Goal: Task Accomplishment & Management: Complete application form

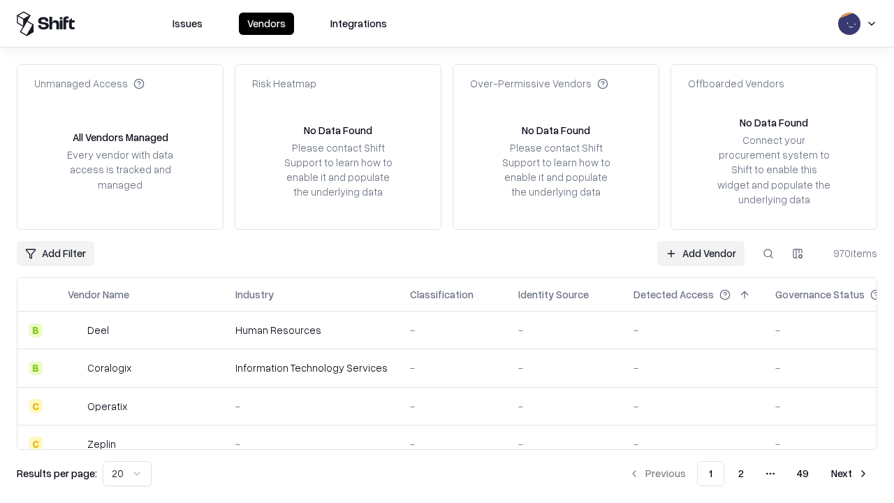
click at [700, 253] on link "Add Vendor" at bounding box center [700, 253] width 87 height 25
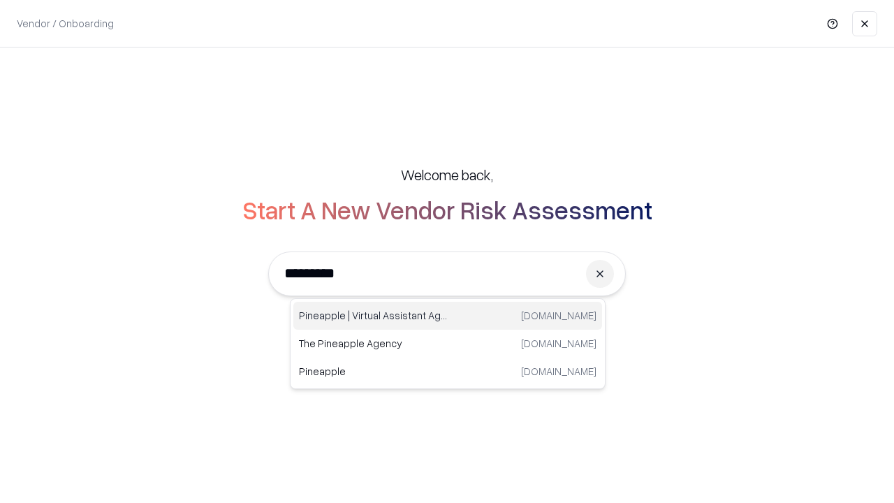
click at [448, 316] on div "Pineapple | Virtual Assistant Agency trypineapple.com" at bounding box center [447, 316] width 309 height 28
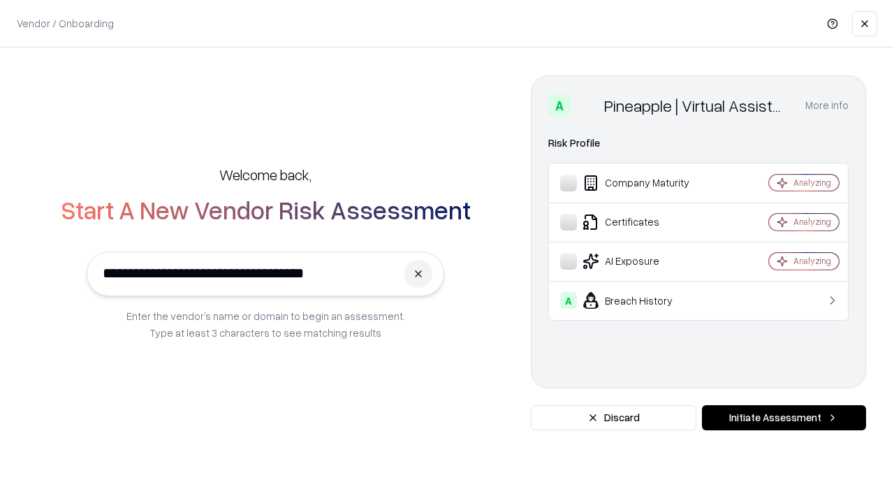
type input "**********"
click at [784, 418] on button "Initiate Assessment" at bounding box center [784, 417] width 164 height 25
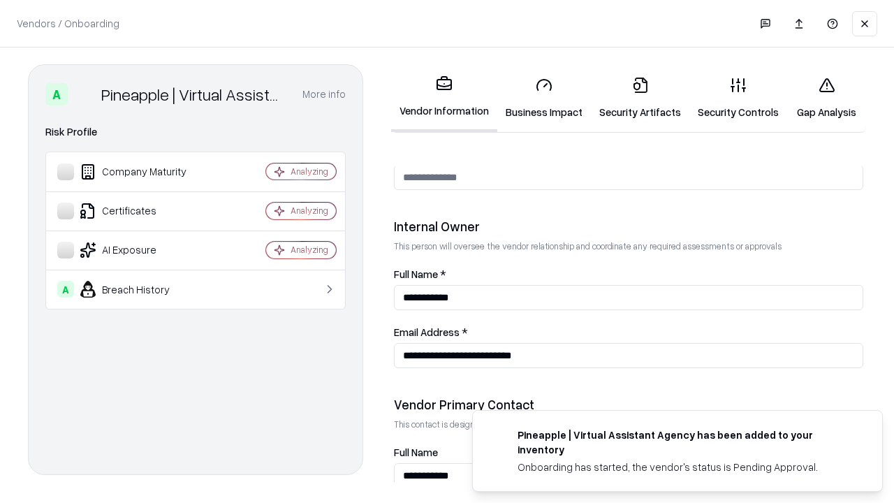
scroll to position [723, 0]
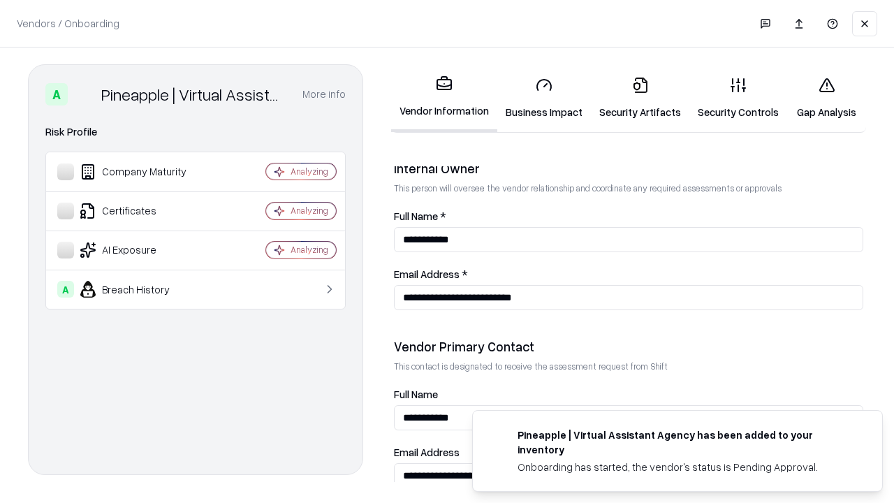
click at [640, 98] on link "Security Artifacts" at bounding box center [640, 98] width 98 height 65
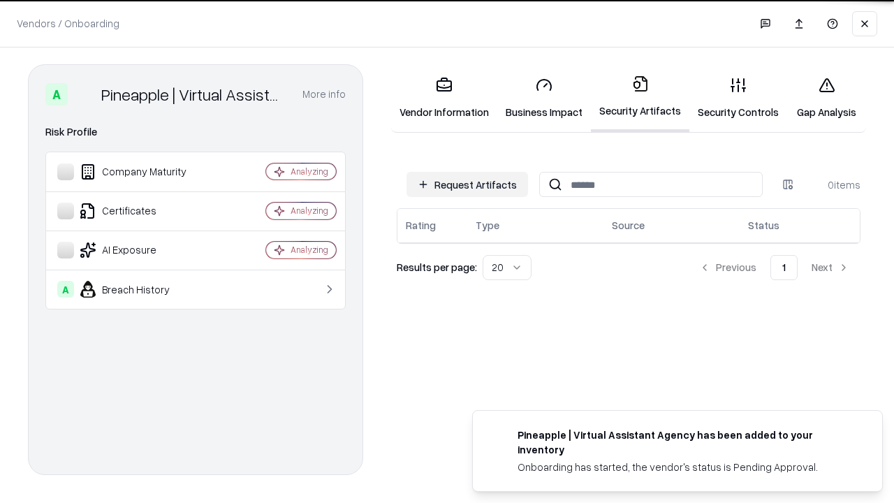
click at [467, 184] on button "Request Artifacts" at bounding box center [467, 184] width 122 height 25
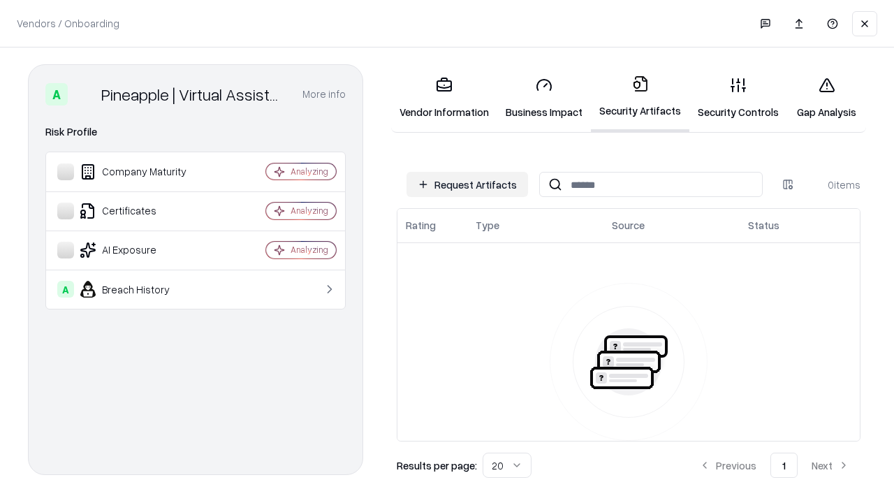
click at [467, 184] on button "Request Artifacts" at bounding box center [467, 184] width 122 height 25
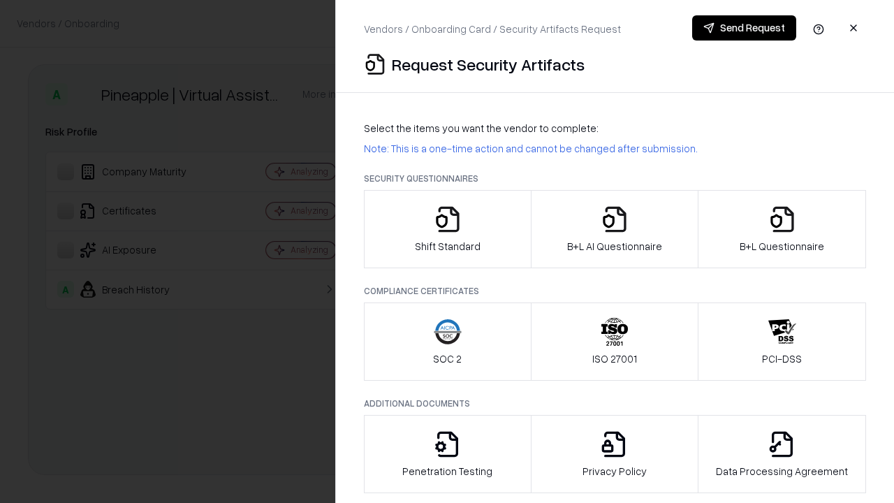
click at [781, 229] on icon "button" at bounding box center [782, 219] width 28 height 28
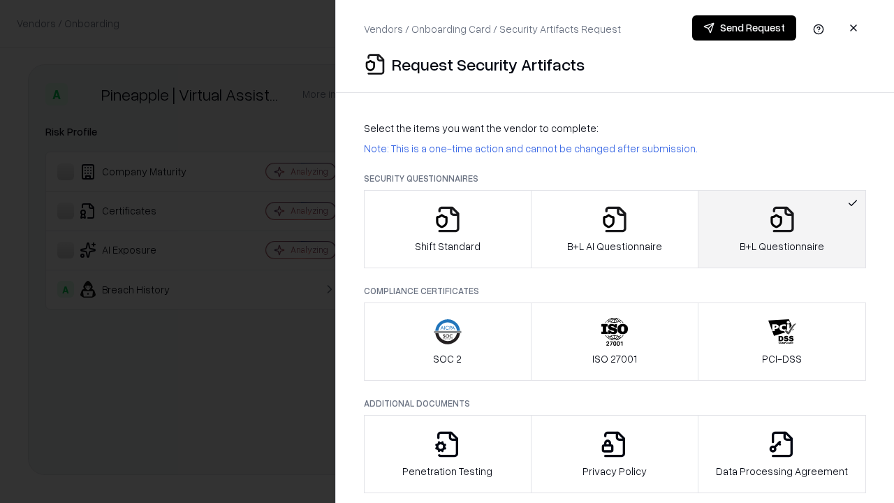
click at [614, 229] on icon "button" at bounding box center [615, 219] width 28 height 28
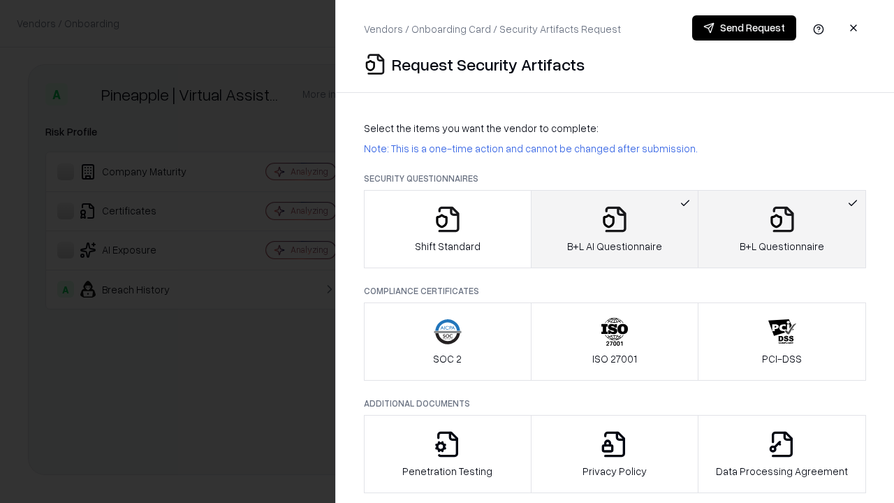
click at [744, 28] on button "Send Request" at bounding box center [744, 27] width 104 height 25
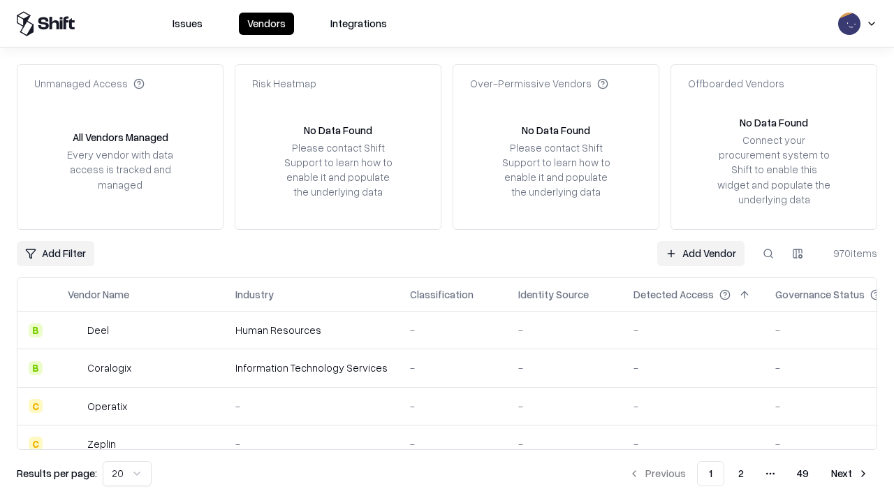
click at [768, 253] on button at bounding box center [768, 253] width 25 height 25
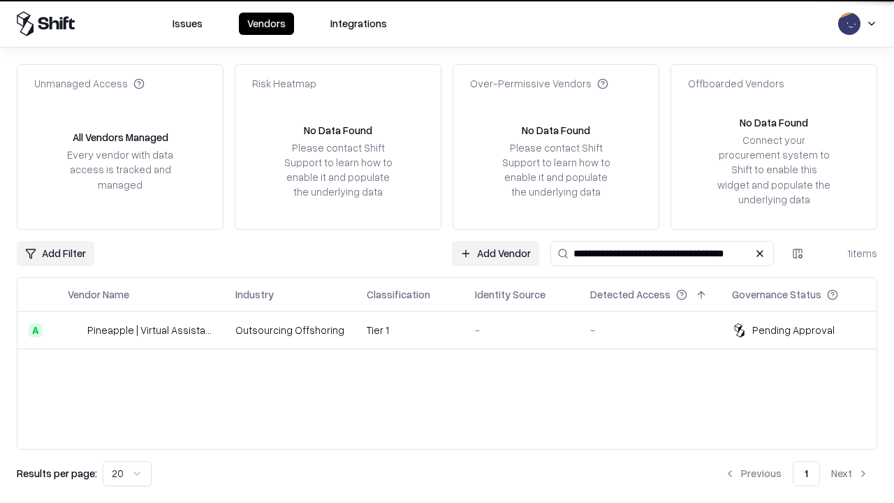
type input "**********"
click at [455, 330] on td "Tier 1" at bounding box center [409, 330] width 108 height 38
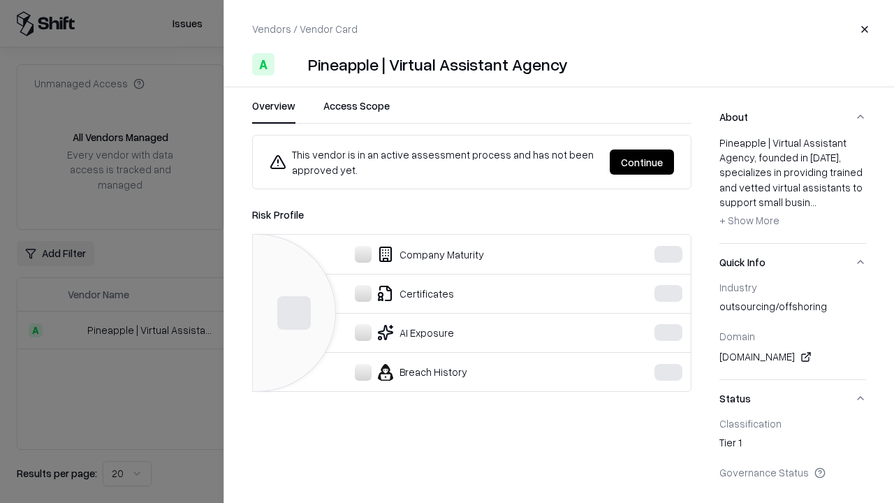
click at [642, 162] on button "Continue" at bounding box center [642, 161] width 64 height 25
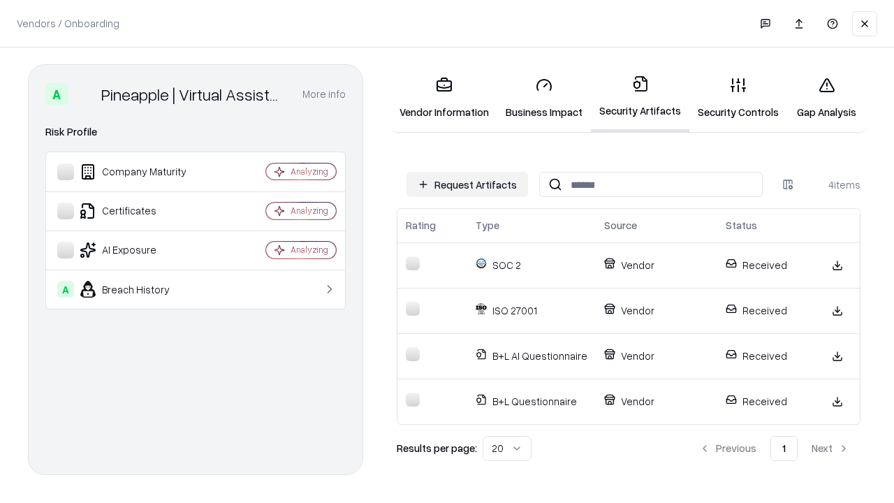
click at [826, 98] on link "Gap Analysis" at bounding box center [826, 98] width 79 height 65
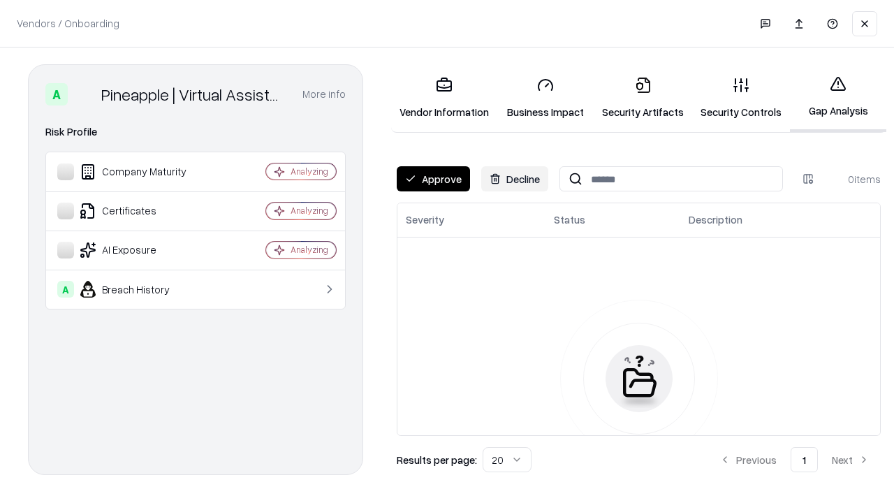
click at [433, 179] on button "Approve" at bounding box center [433, 178] width 73 height 25
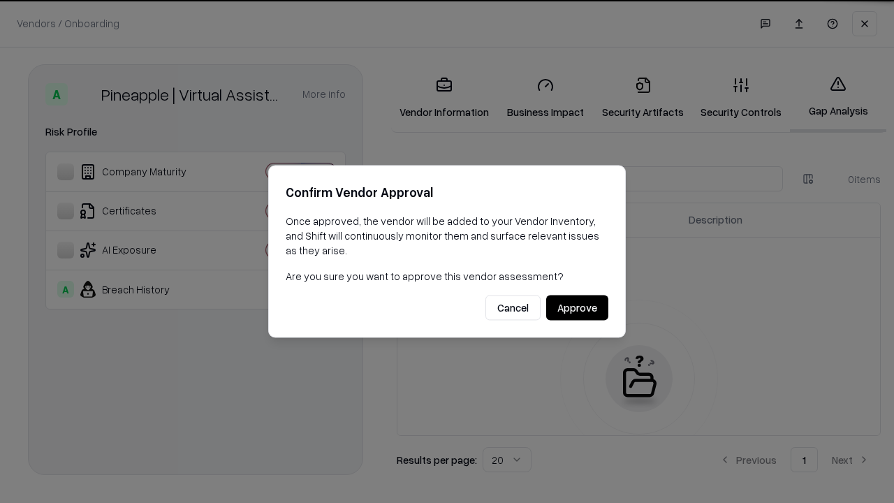
click at [577, 307] on button "Approve" at bounding box center [577, 307] width 62 height 25
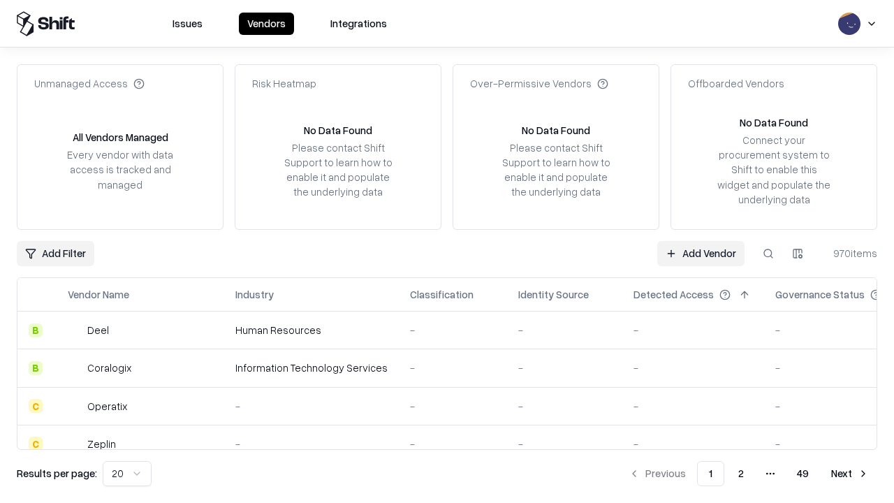
type input "**********"
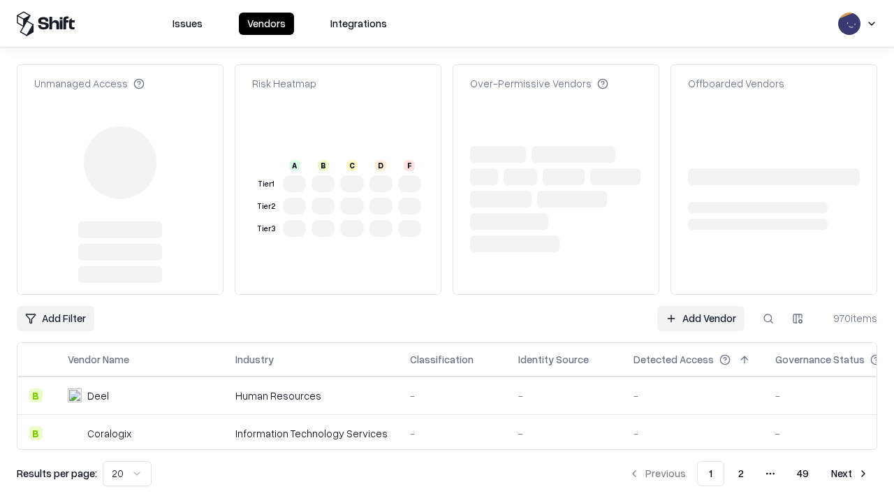
click at [700, 376] on td "-" at bounding box center [693, 395] width 142 height 38
click at [700, 306] on link "Add Vendor" at bounding box center [700, 318] width 87 height 25
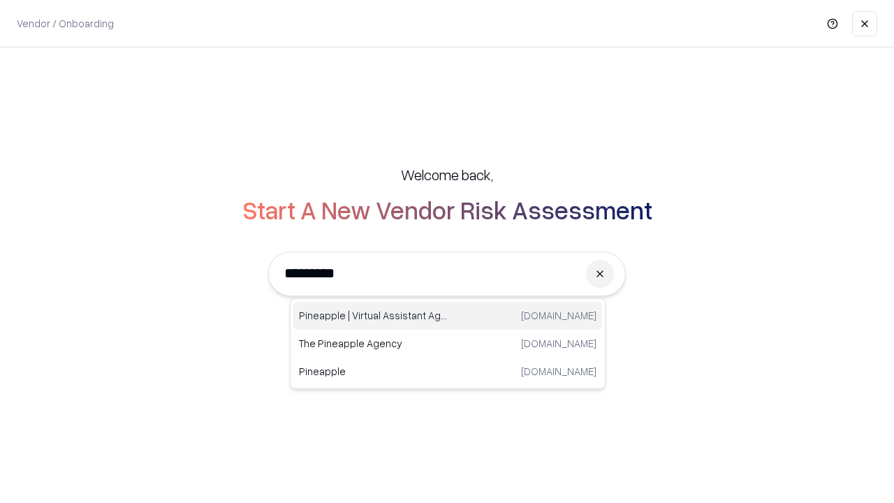
click at [448, 316] on div "Pineapple | Virtual Assistant Agency trypineapple.com" at bounding box center [447, 316] width 309 height 28
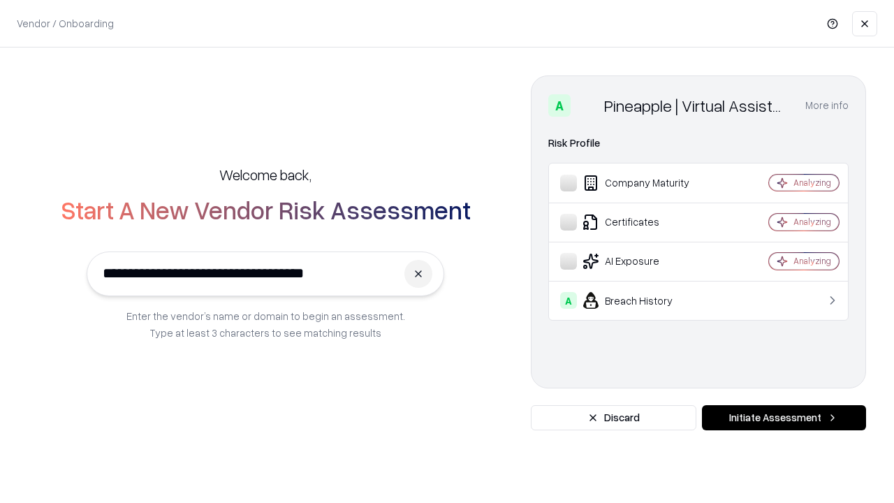
type input "**********"
click at [784, 418] on button "Initiate Assessment" at bounding box center [784, 417] width 164 height 25
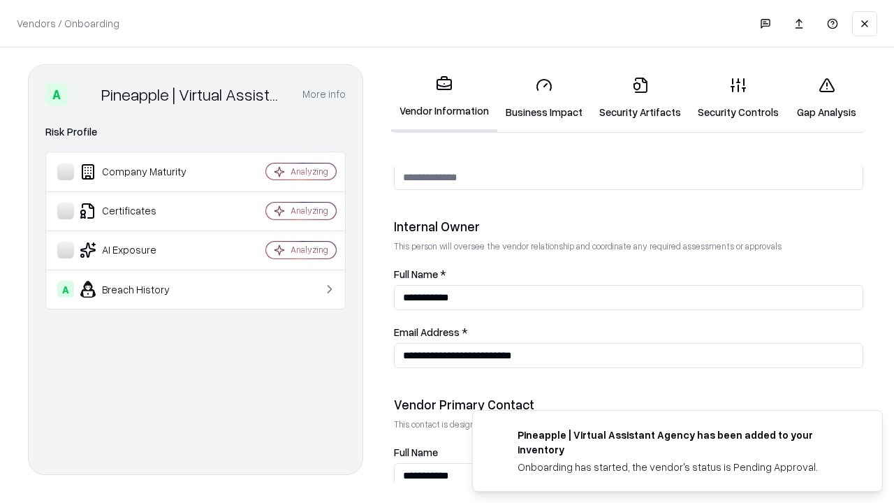
scroll to position [723, 0]
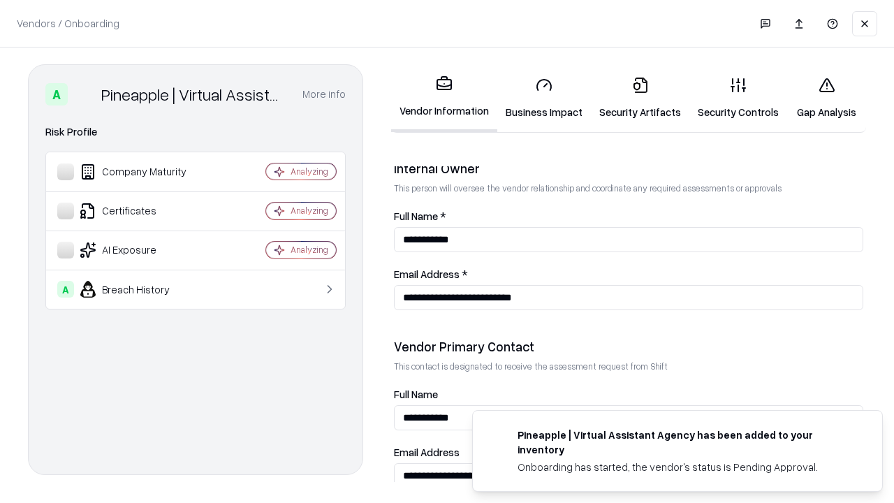
click at [826, 98] on link "Gap Analysis" at bounding box center [826, 98] width 79 height 65
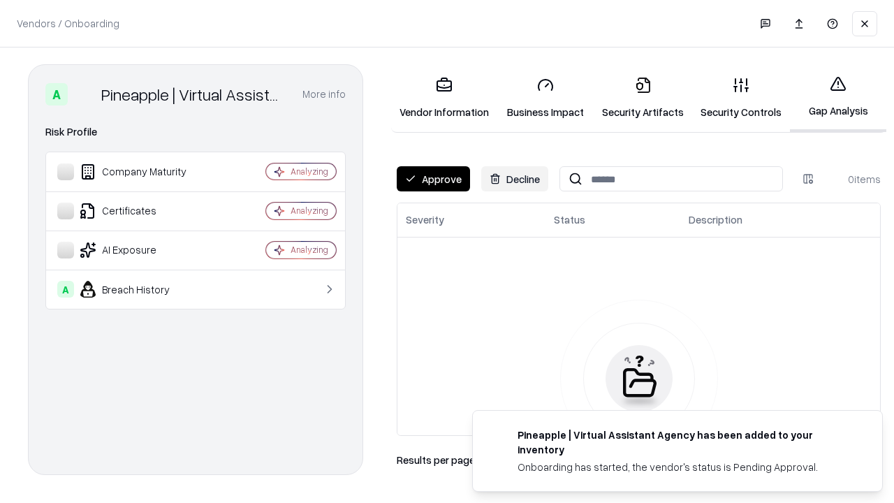
click at [433, 179] on button "Approve" at bounding box center [433, 178] width 73 height 25
